Goal: Information Seeking & Learning: Learn about a topic

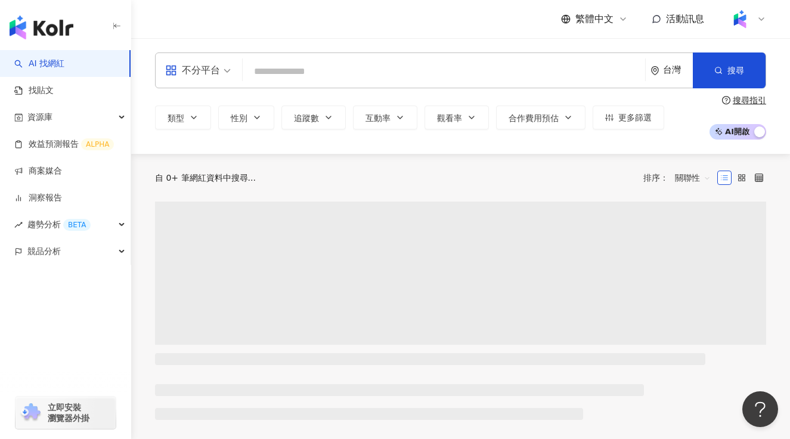
click at [292, 70] on input "search" at bounding box center [443, 71] width 393 height 23
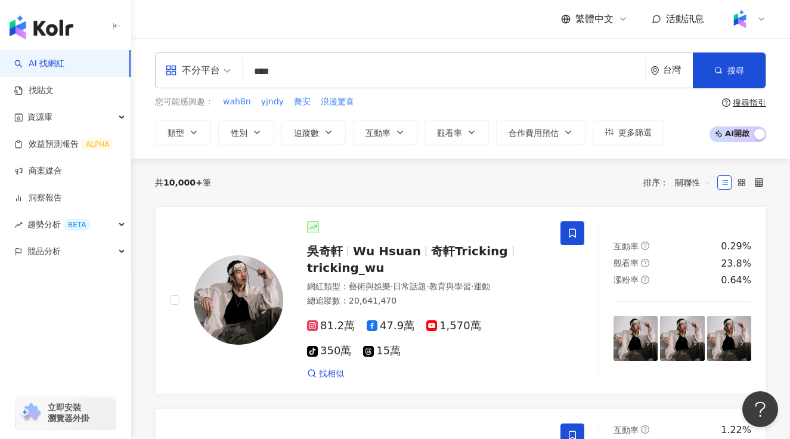
type input "***"
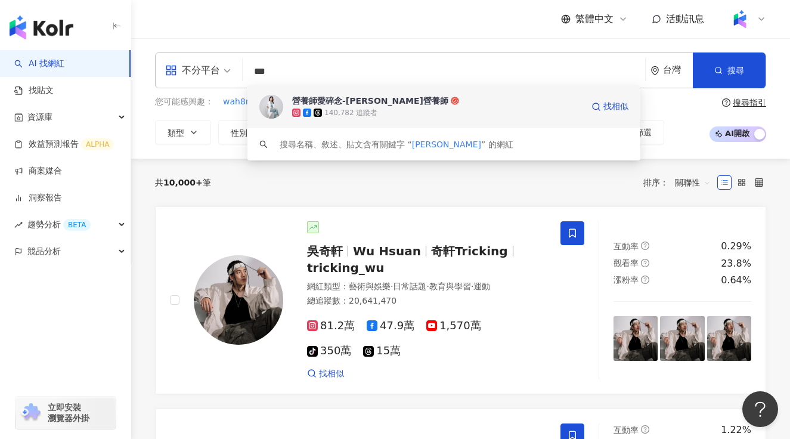
click at [435, 107] on div "140,782 追蹤者" at bounding box center [437, 113] width 290 height 12
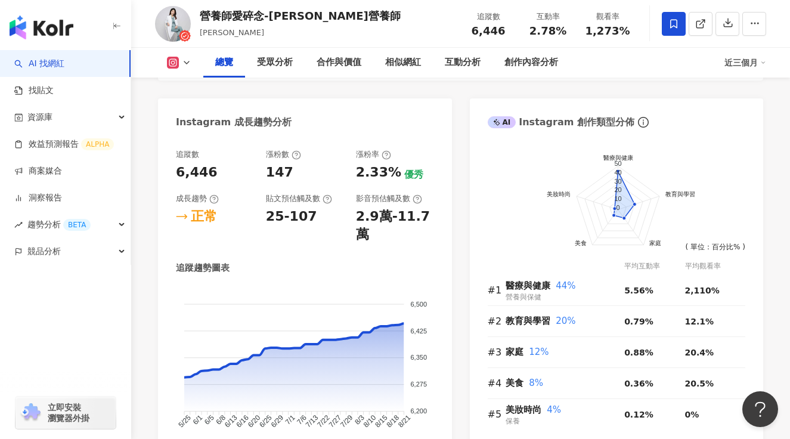
scroll to position [883, 0]
